Goal: Find specific page/section: Find specific page/section

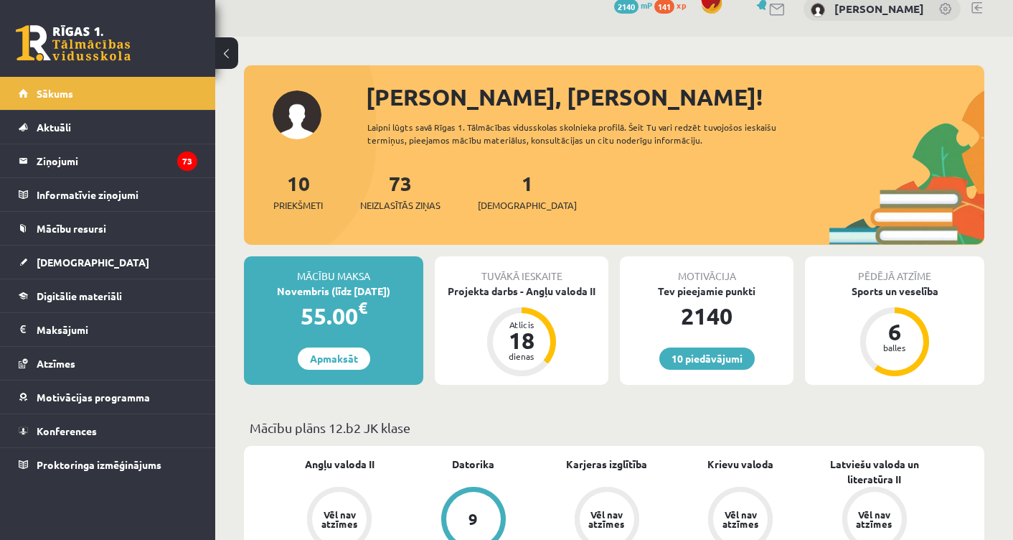
scroll to position [19, 0]
click at [449, 293] on div "Projekta darbs - Angļu valoda II" at bounding box center [522, 290] width 174 height 15
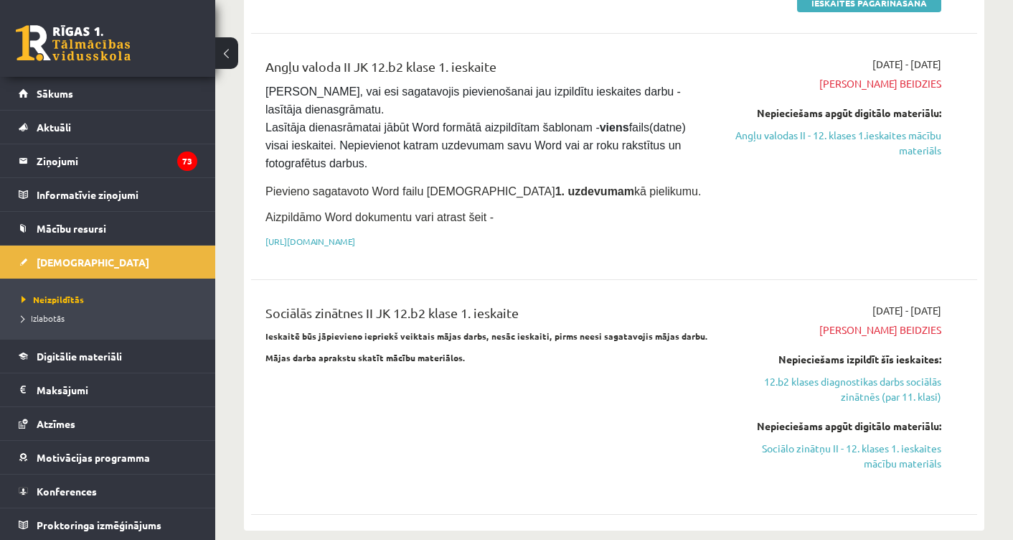
scroll to position [220, 0]
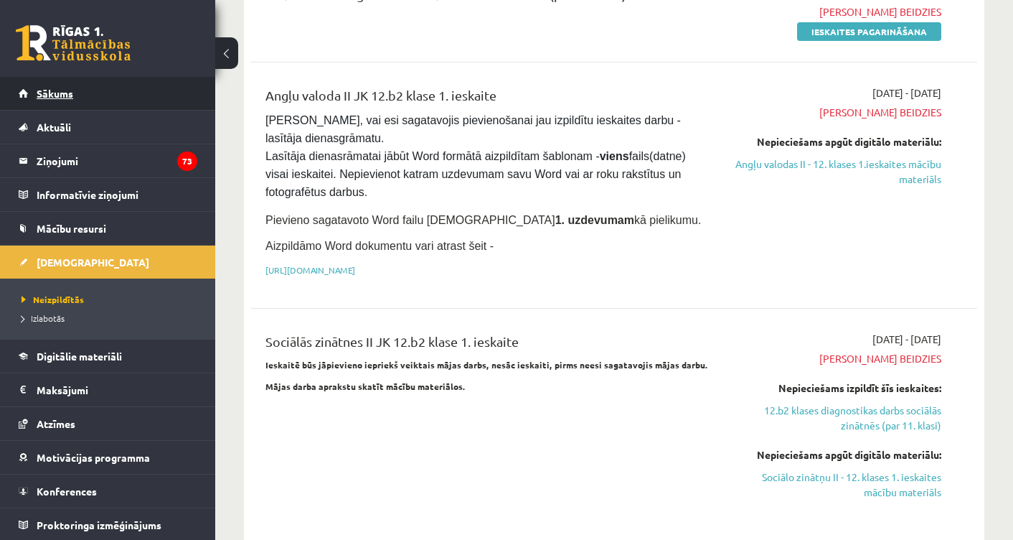
click at [132, 95] on link "Sākums" at bounding box center [108, 93] width 179 height 33
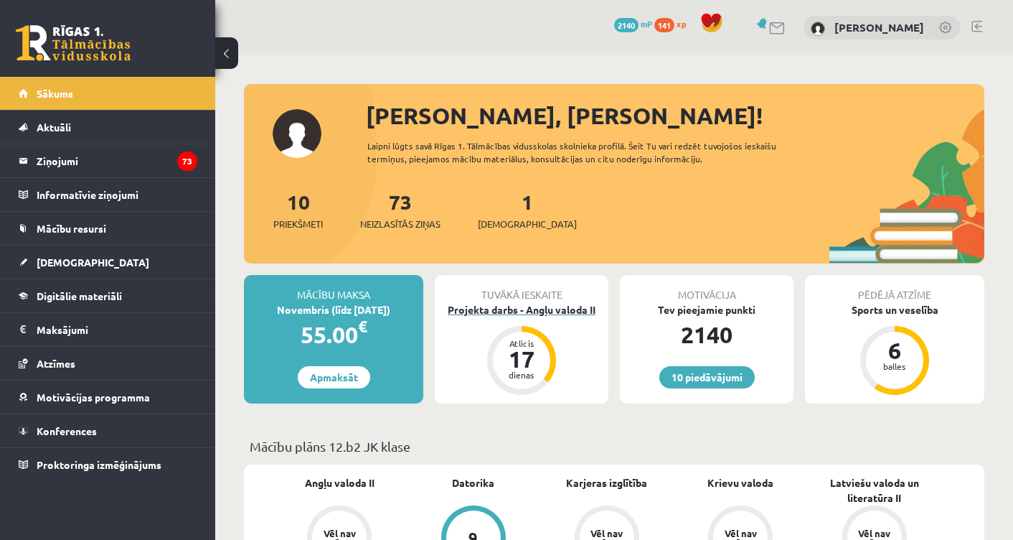
click at [540, 308] on div "Projekta darbs - Angļu valoda II" at bounding box center [522, 309] width 174 height 15
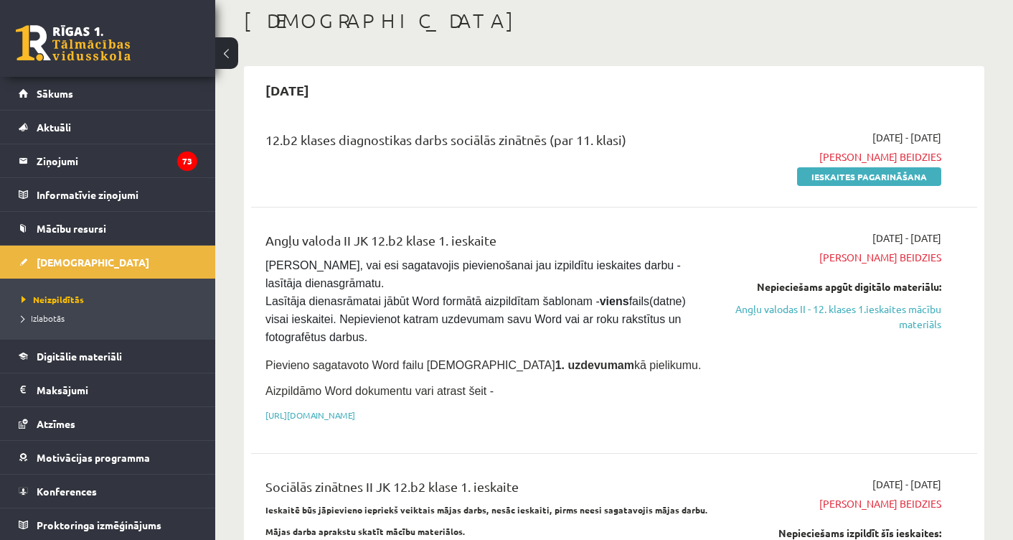
scroll to position [71, 0]
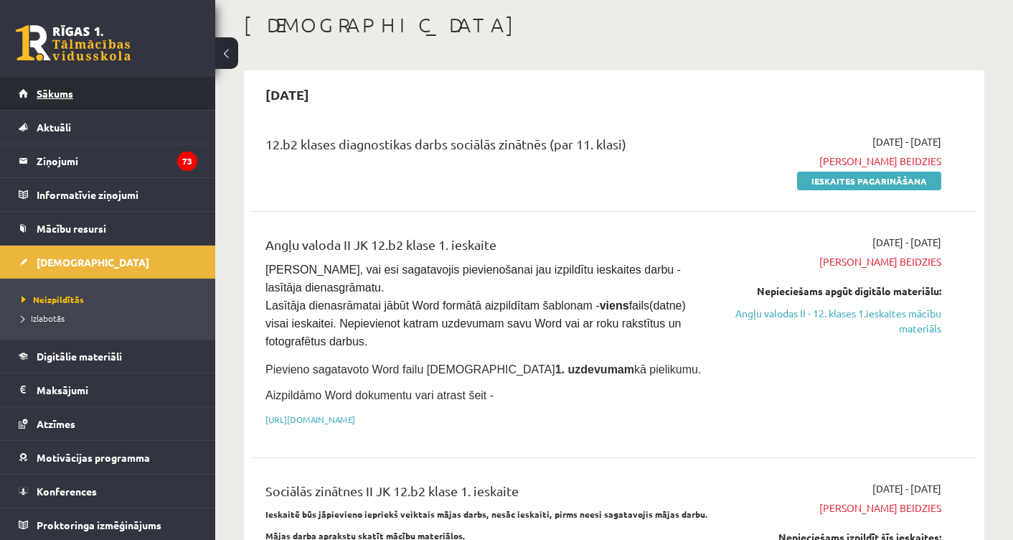
click at [72, 96] on span "Sākums" at bounding box center [55, 93] width 37 height 13
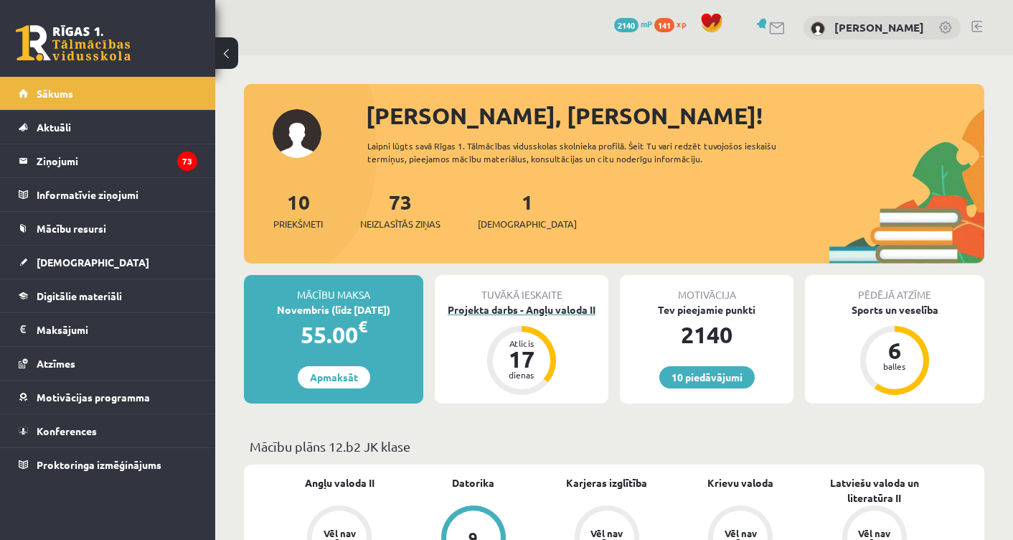
click at [508, 316] on div "Projekta darbs - Angļu valoda II" at bounding box center [522, 309] width 174 height 15
